Goal: Find specific page/section: Find specific page/section

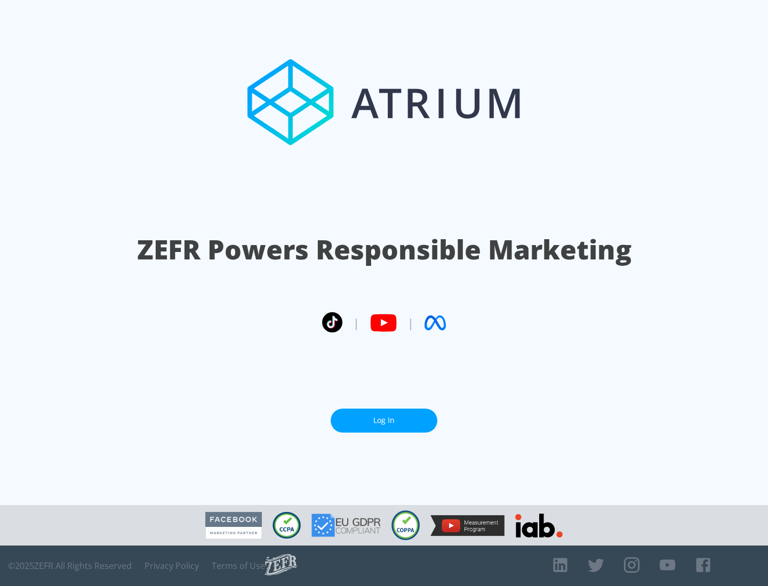
click at [384, 421] on link "Log In" at bounding box center [383, 421] width 107 height 24
